Goal: Transaction & Acquisition: Book appointment/travel/reservation

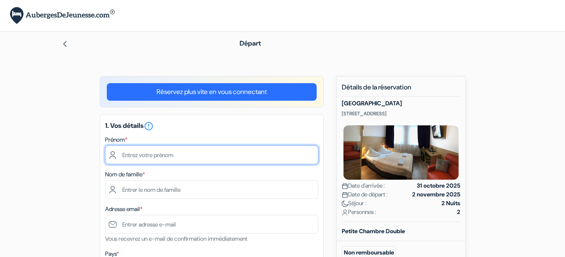
click at [184, 157] on input "text" at bounding box center [211, 155] width 213 height 19
type input "Faustine"
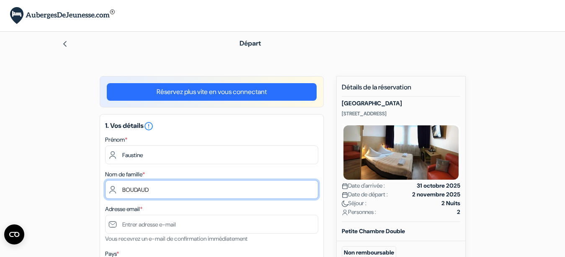
type input "BOUDAUD"
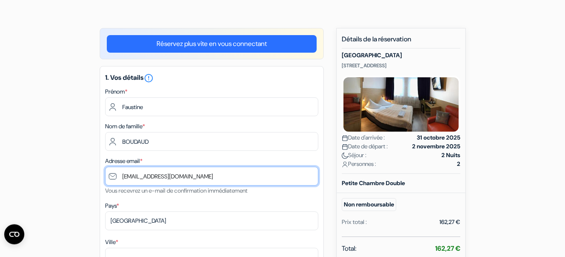
scroll to position [56, 0]
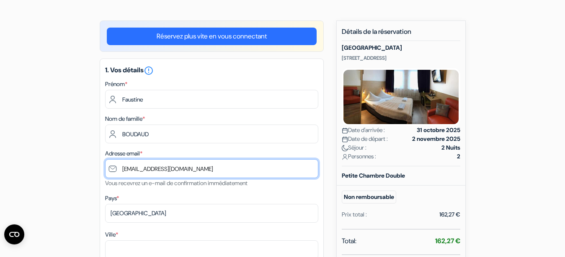
type input "[EMAIL_ADDRESS][DOMAIN_NAME]"
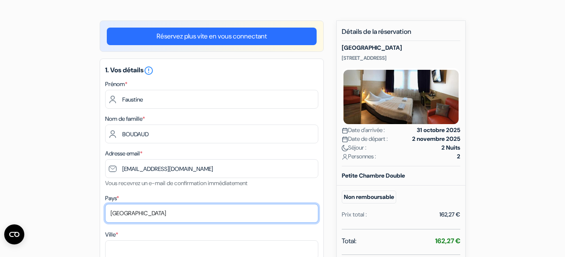
click at [105, 204] on select "Selectionner le pays Abkhazie [GEOGRAPHIC_DATA] [GEOGRAPHIC_DATA] [GEOGRAPHIC_D…" at bounding box center [211, 213] width 213 height 19
select select "fr"
click option "[GEOGRAPHIC_DATA]" at bounding box center [0, 0] width 0 height 0
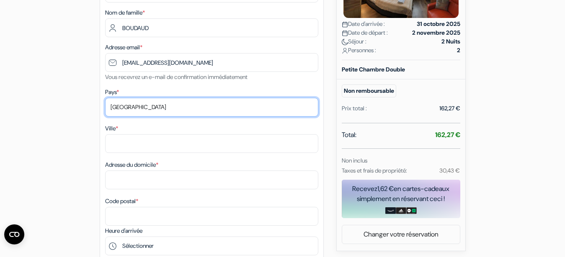
scroll to position [163, 0]
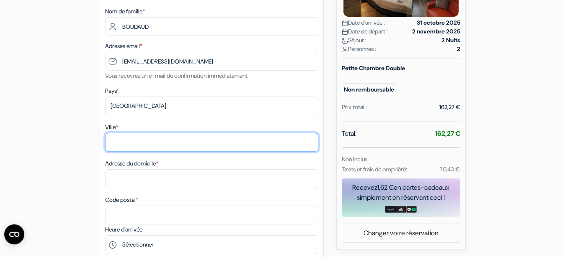
click at [142, 139] on input "Ville *" at bounding box center [211, 142] width 213 height 19
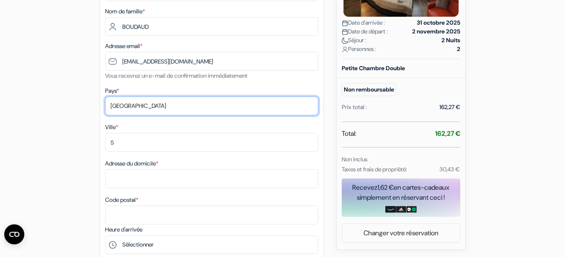
click at [105, 97] on select "Selectionner le pays Abkhazie [GEOGRAPHIC_DATA] [GEOGRAPHIC_DATA] [GEOGRAPHIC_D…" at bounding box center [211, 106] width 213 height 19
click at [128, 103] on select "Selectionner le pays Abkhazie [GEOGRAPHIC_DATA] [GEOGRAPHIC_DATA] [GEOGRAPHIC_D…" at bounding box center [211, 106] width 213 height 19
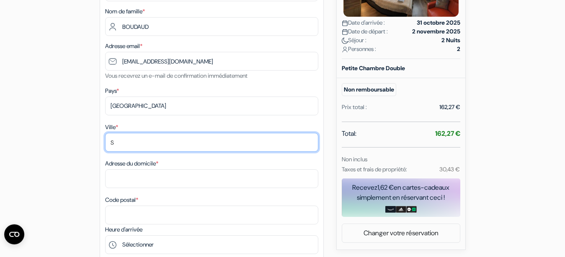
click at [119, 144] on input "S" at bounding box center [211, 142] width 213 height 19
type input "Saint- Brevin-Les-Pins"
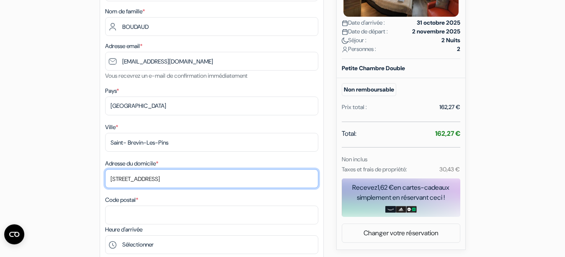
type input "[STREET_ADDRESS]"
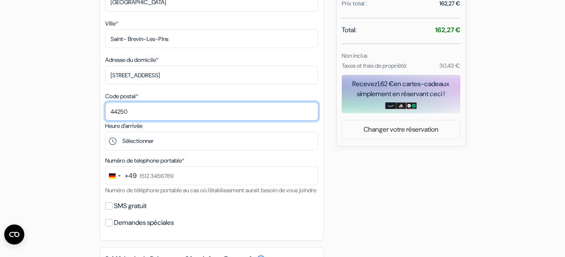
scroll to position [270, 0]
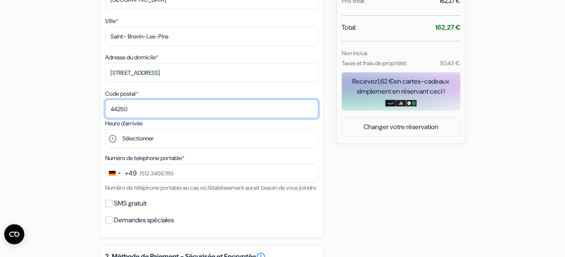
type input "44250"
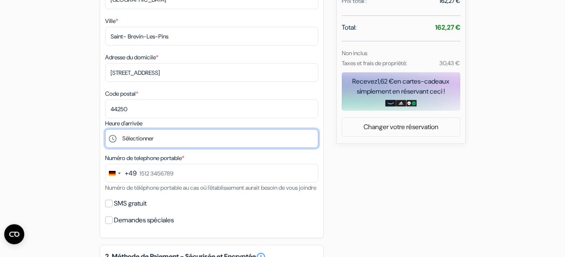
click at [105, 129] on select "Sélectionner 15:00 16:00 17:00 18:00 19:00 20:00" at bounding box center [211, 138] width 213 height 19
select select "15"
click option "15:00" at bounding box center [0, 0] width 0 height 0
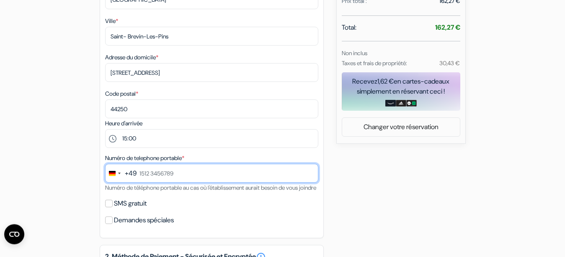
click at [146, 173] on input "text" at bounding box center [211, 173] width 213 height 19
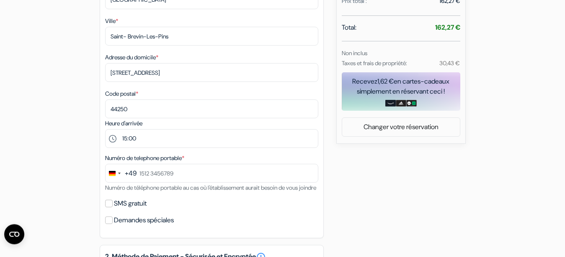
click at [135, 174] on div "+49" at bounding box center [131, 174] width 12 height 10
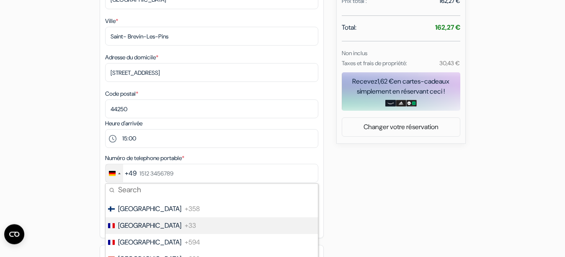
scroll to position [1251, 0]
click at [185, 226] on span "+33" at bounding box center [190, 226] width 11 height 10
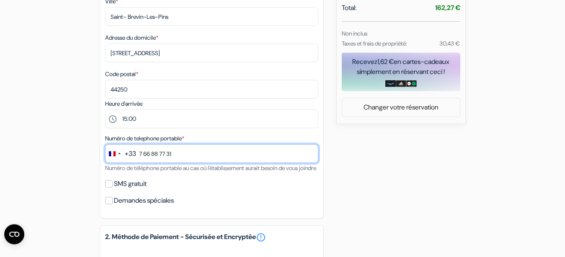
scroll to position [293, 0]
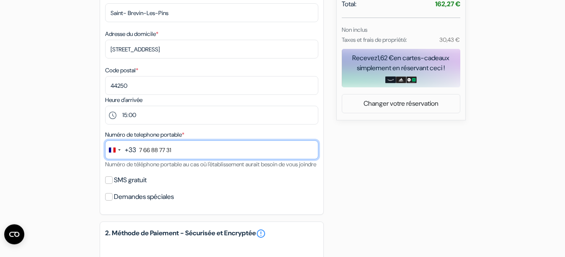
type input "7 66 88 77 31"
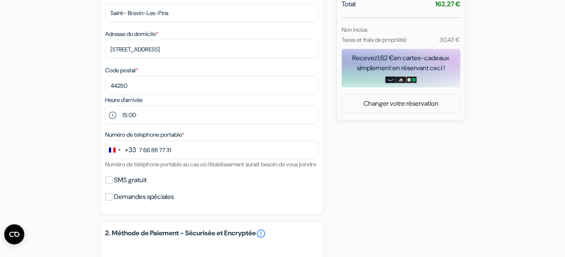
drag, startPoint x: 110, startPoint y: 219, endPoint x: 110, endPoint y: 212, distance: 6.7
click at [110, 203] on div "Demandes spéciales" at bounding box center [211, 197] width 213 height 12
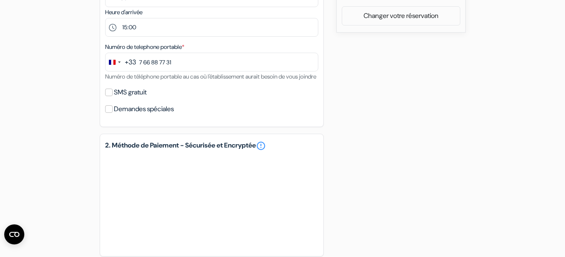
scroll to position [381, 0]
click at [111, 96] on input "SMS gratuit" at bounding box center [109, 92] width 8 height 8
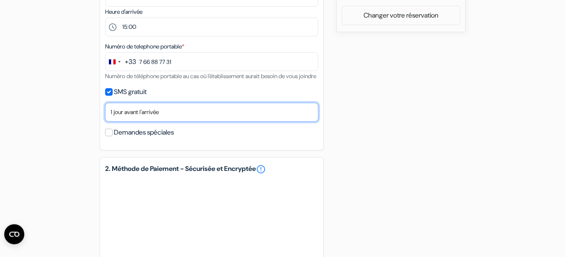
click at [105, 103] on select "Non merci Maintenant Le jour de votre arrivée 1 jour avant l'arrivée 2 jours av…" at bounding box center [211, 112] width 213 height 19
click at [143, 120] on select "Non merci Maintenant Le jour de votre arrivée 1 jour avant l'arrivée 2 jours av…" at bounding box center [211, 112] width 213 height 19
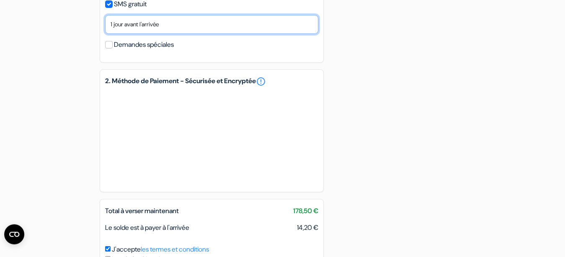
scroll to position [499, 0]
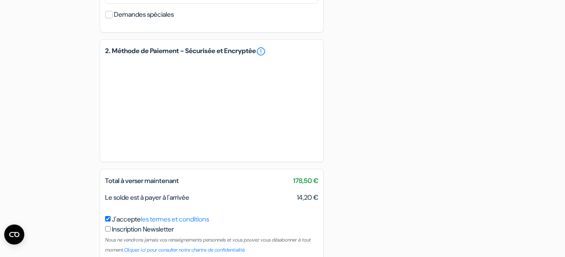
drag, startPoint x: 290, startPoint y: 192, endPoint x: 329, endPoint y: 190, distance: 38.5
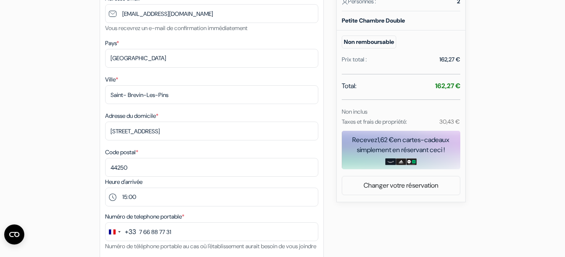
scroll to position [211, 0]
drag, startPoint x: 377, startPoint y: 122, endPoint x: 490, endPoint y: 126, distance: 113.5
click at [490, 126] on div "add_box [GEOGRAPHIC_DATA] [STREET_ADDRESS] Détails de l'établissement X no_plan" at bounding box center [282, 222] width 477 height 714
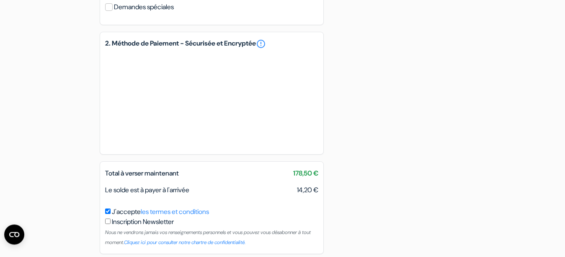
scroll to position [508, 0]
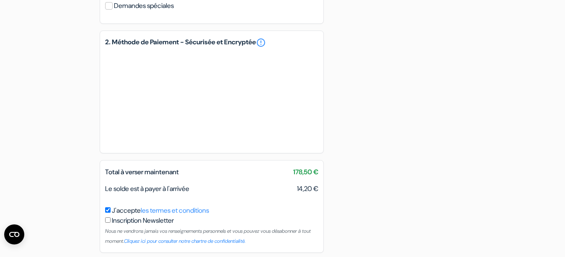
drag, startPoint x: 143, startPoint y: 202, endPoint x: 198, endPoint y: 200, distance: 54.5
click at [198, 194] on div "Le solde est à payer à l'arrivée 14,20 €" at bounding box center [211, 189] width 223 height 10
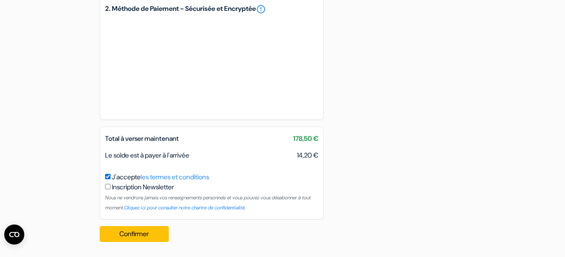
scroll to position [552, 0]
click at [298, 152] on span "14,20 €" at bounding box center [307, 156] width 21 height 10
drag, startPoint x: 293, startPoint y: 154, endPoint x: 345, endPoint y: 138, distance: 54.0
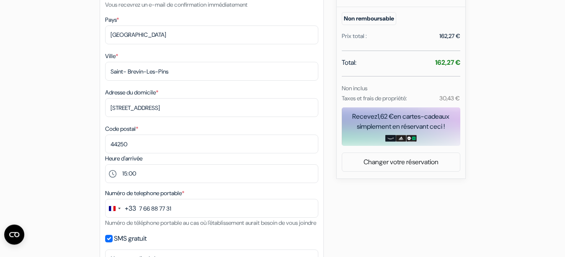
scroll to position [231, 0]
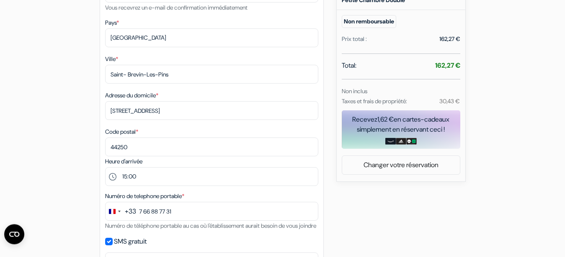
click at [366, 188] on div "add_box [GEOGRAPHIC_DATA] [STREET_ADDRESS] Détails de l'établissement X no_plan" at bounding box center [282, 202] width 477 height 714
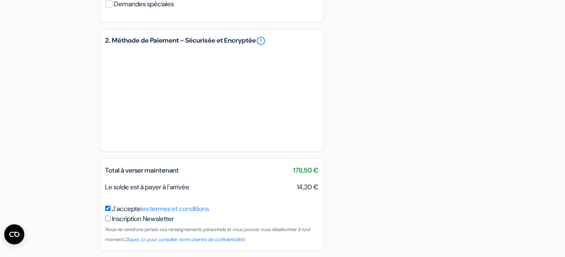
scroll to position [552, 0]
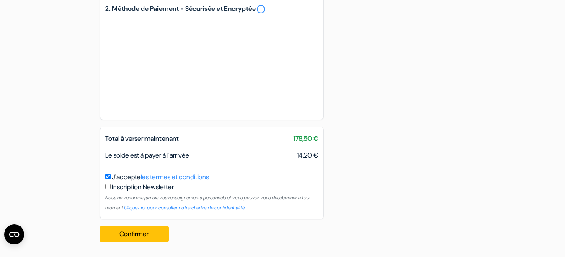
click at [300, 152] on span "14,20 €" at bounding box center [307, 156] width 21 height 10
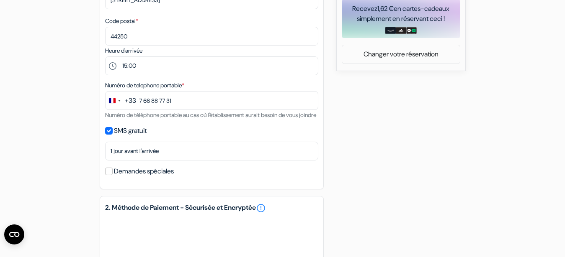
scroll to position [343, 0]
click at [125, 136] on label "SMS gratuit" at bounding box center [130, 131] width 33 height 12
click at [113, 134] on input "SMS gratuit" at bounding box center [109, 131] width 8 height 8
checkbox input "false"
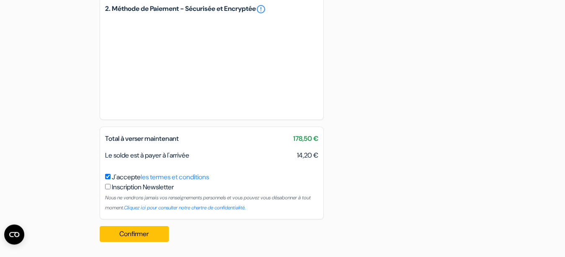
scroll to position [528, 0]
drag, startPoint x: 105, startPoint y: 154, endPoint x: 209, endPoint y: 159, distance: 104.3
click at [209, 159] on div "Le solde est à payer à l'arrivée 14,20 €" at bounding box center [211, 156] width 223 height 10
drag, startPoint x: 120, startPoint y: 141, endPoint x: 255, endPoint y: 135, distance: 135.7
click at [247, 134] on div "Total à verser maintenant 178,50 €" at bounding box center [211, 139] width 223 height 10
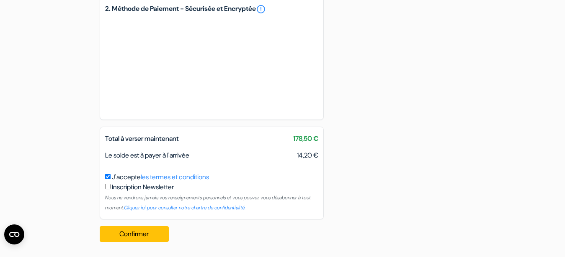
drag, startPoint x: 103, startPoint y: 155, endPoint x: 317, endPoint y: 154, distance: 214.3
click at [317, 154] on div "Le solde est à payer à l'arrivée 14,20 €" at bounding box center [211, 156] width 223 height 10
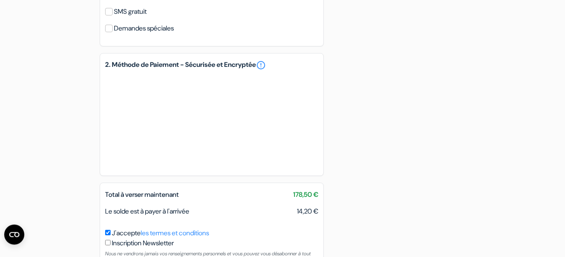
scroll to position [461, 0]
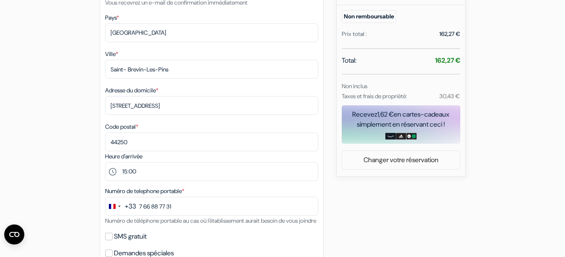
scroll to position [229, 0]
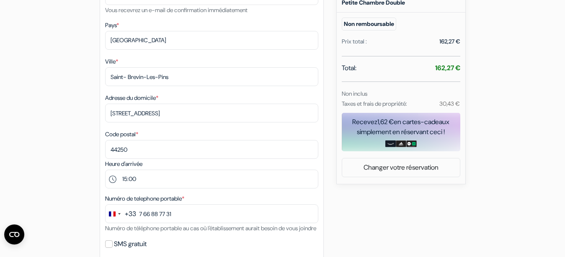
drag, startPoint x: 427, startPoint y: 73, endPoint x: 459, endPoint y: 70, distance: 31.9
click at [459, 70] on div "Total: 162,27 €" at bounding box center [400, 69] width 118 height 12
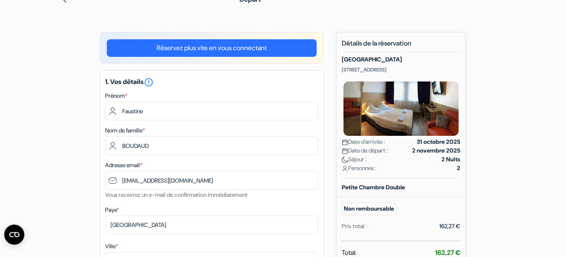
scroll to position [0, 0]
